Goal: Navigation & Orientation: Go to known website

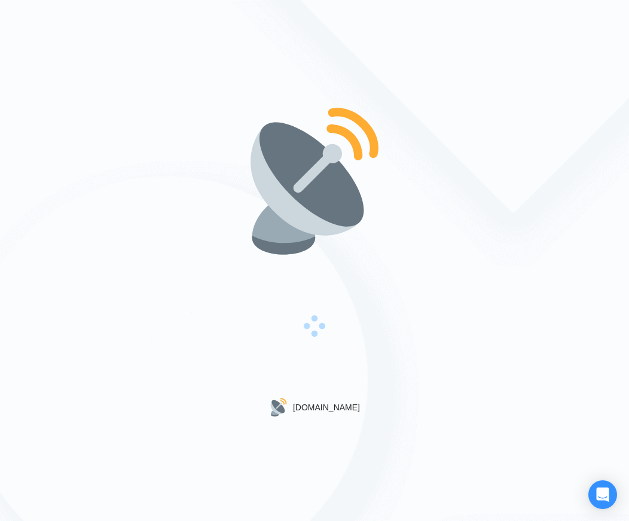
click at [456, 285] on div "[DOMAIN_NAME]" at bounding box center [314, 260] width 629 height 521
